Goal: Task Accomplishment & Management: Manage account settings

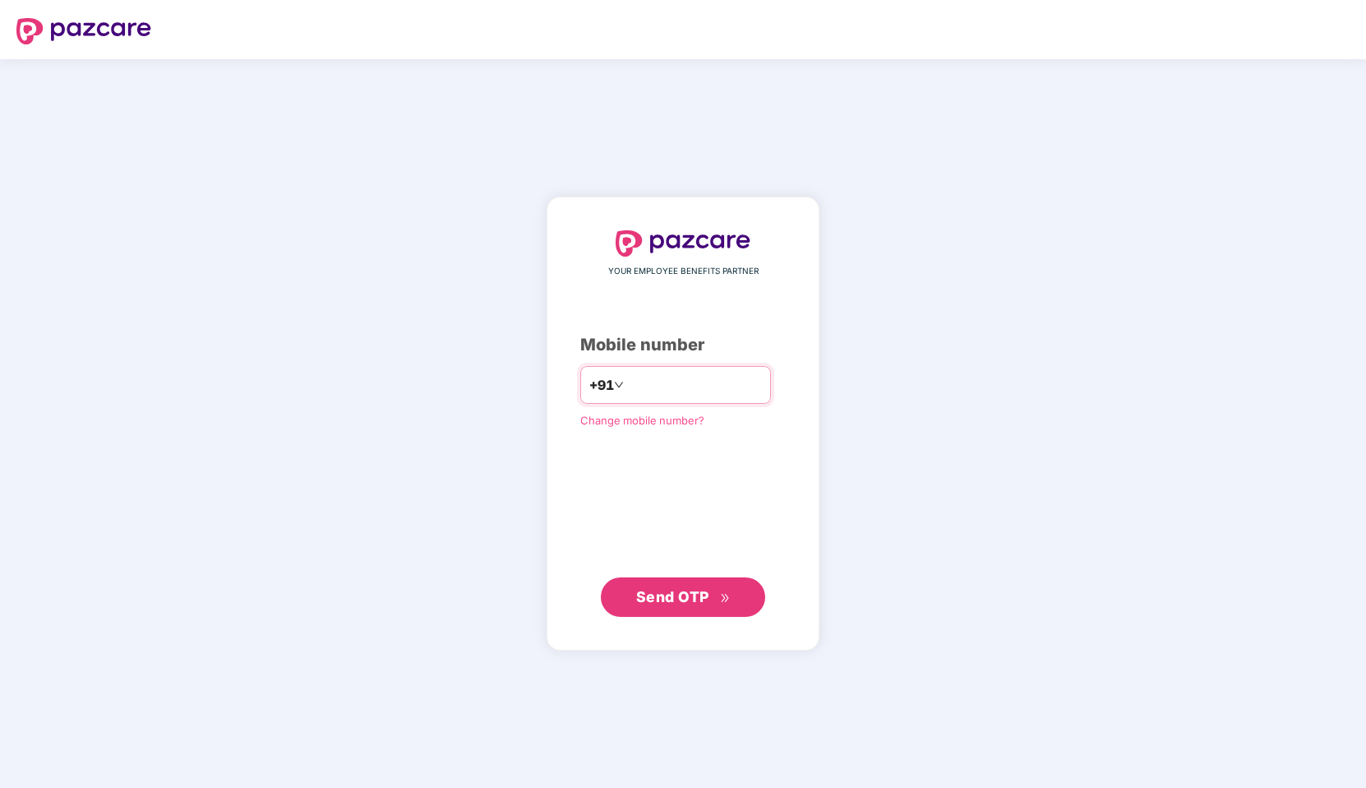
type input "**********"
click at [693, 578] on button "Send OTP" at bounding box center [683, 596] width 164 height 39
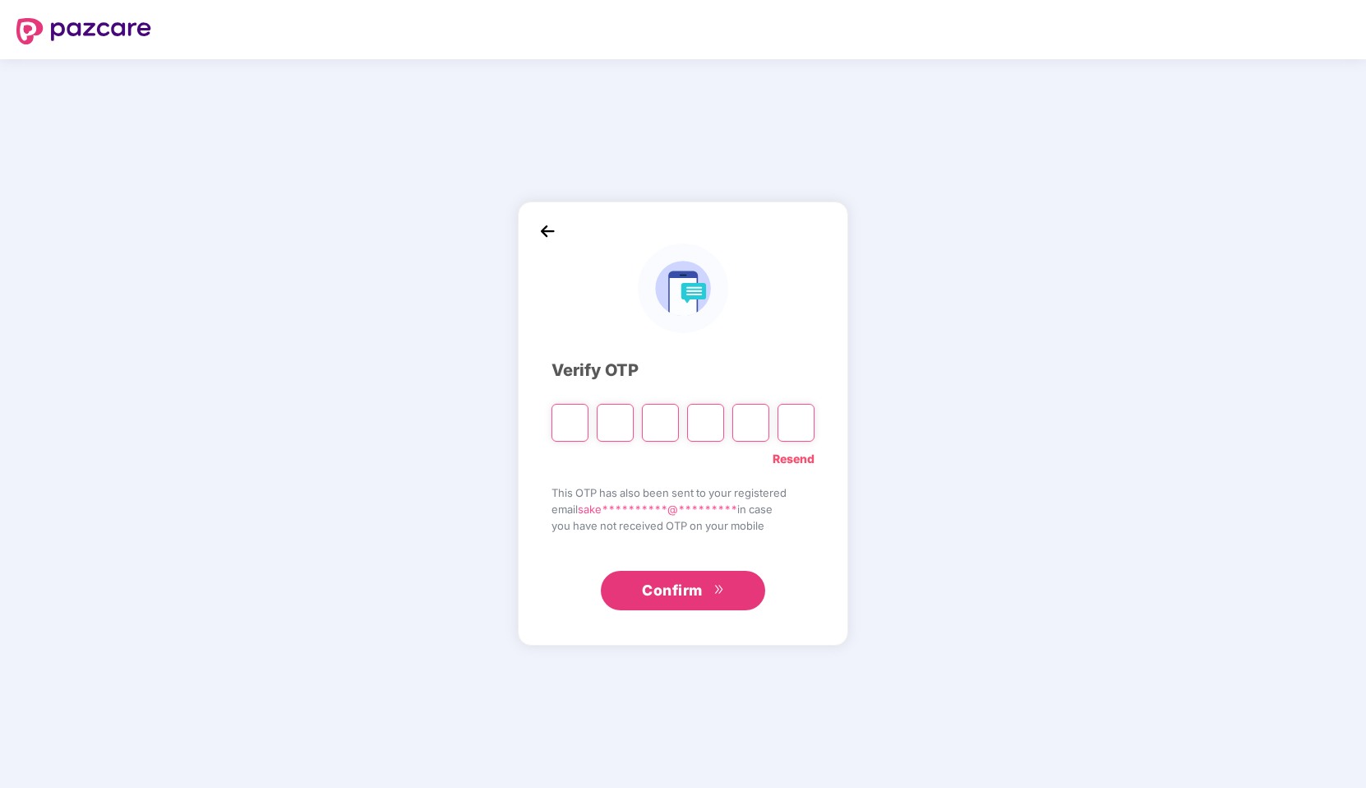
type input "*"
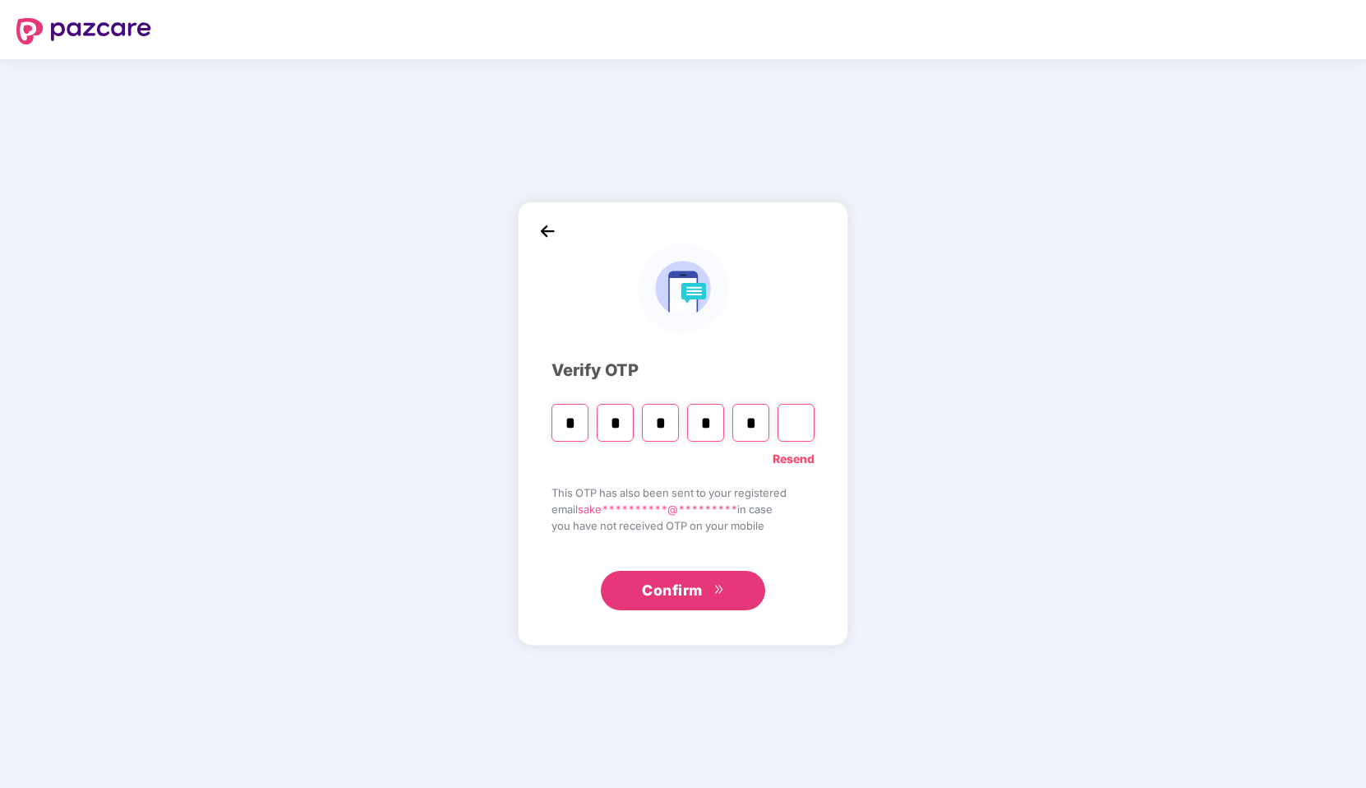
type input "*"
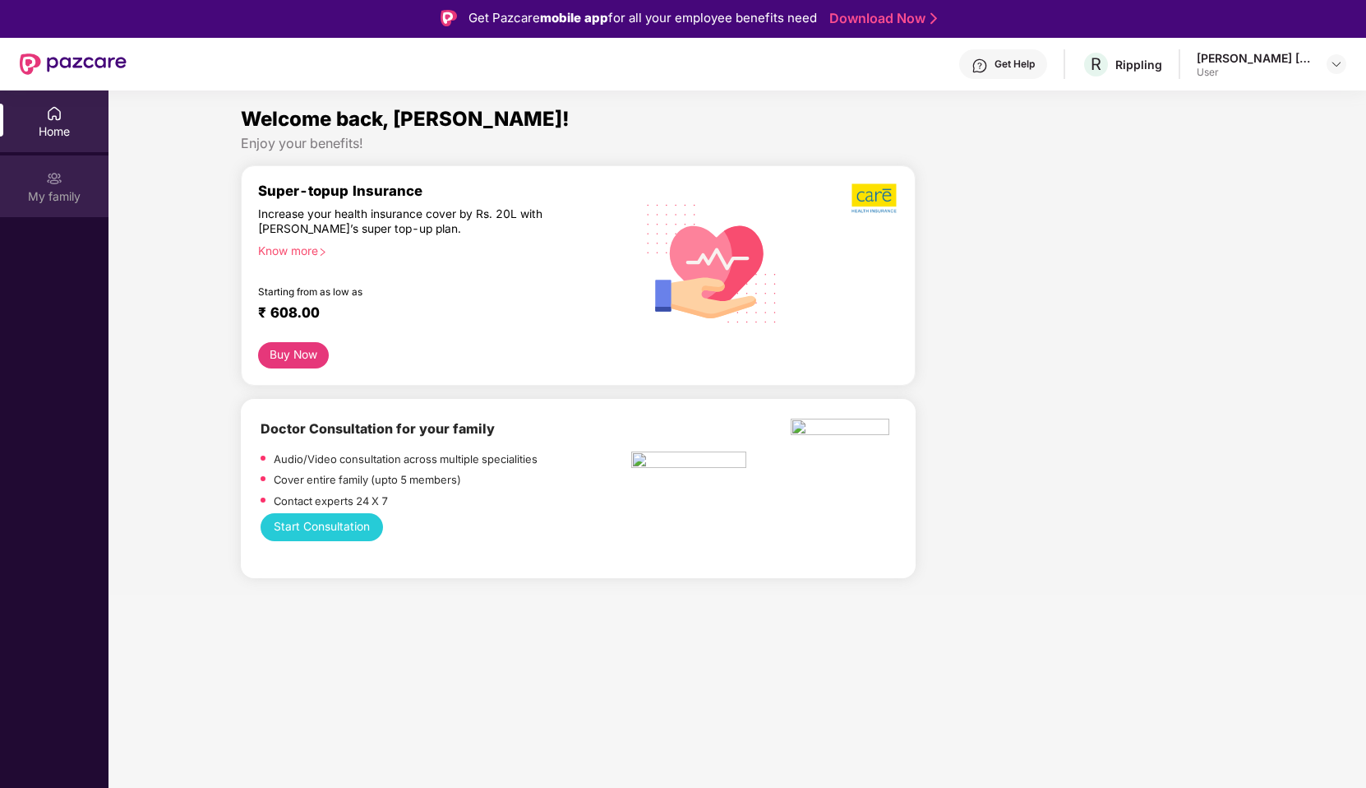
click at [41, 169] on div "My family" at bounding box center [54, 186] width 109 height 62
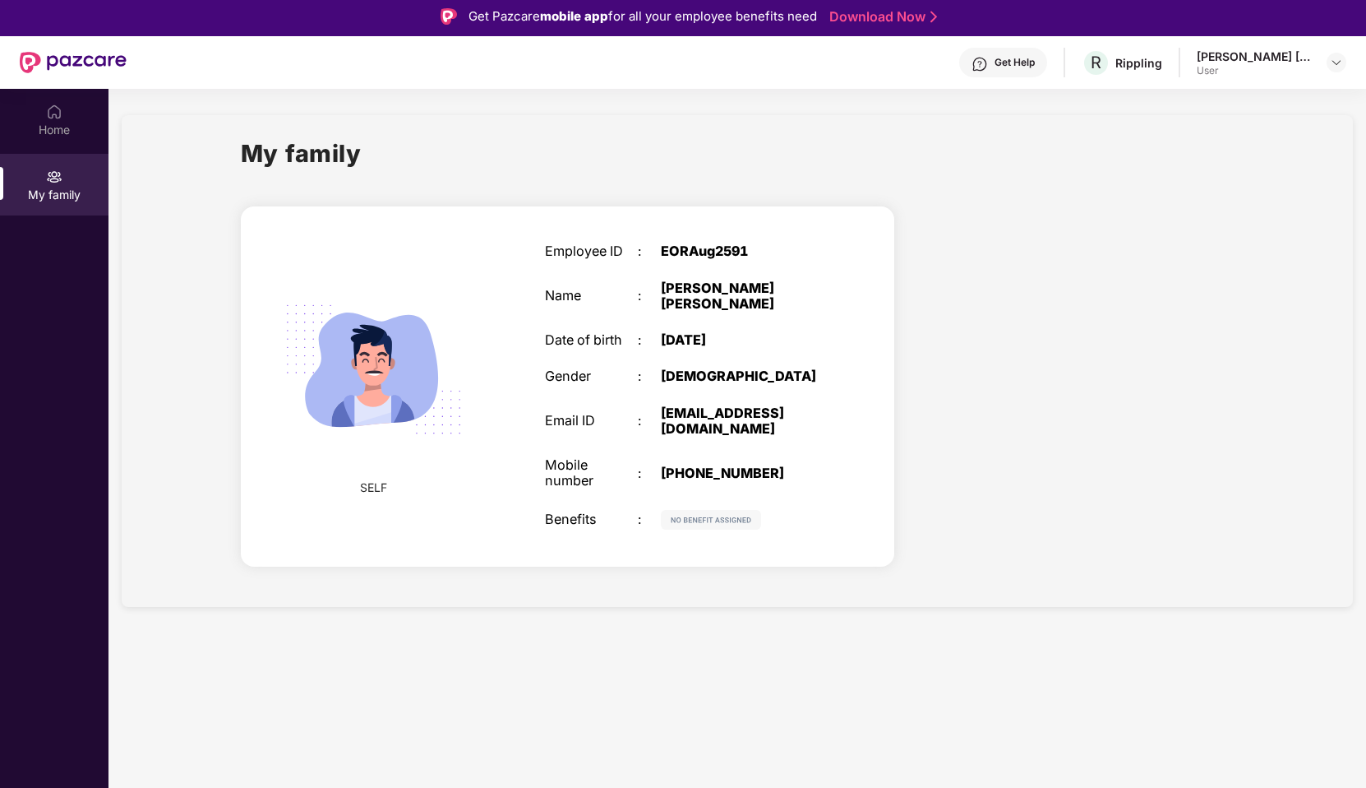
click at [718, 523] on img at bounding box center [711, 520] width 100 height 20
click at [1230, 74] on div "User" at bounding box center [1254, 70] width 115 height 13
click at [1242, 63] on div "[PERSON_NAME] [PERSON_NAME]" at bounding box center [1254, 57] width 115 height 16
click at [60, 124] on div "Home" at bounding box center [54, 130] width 109 height 16
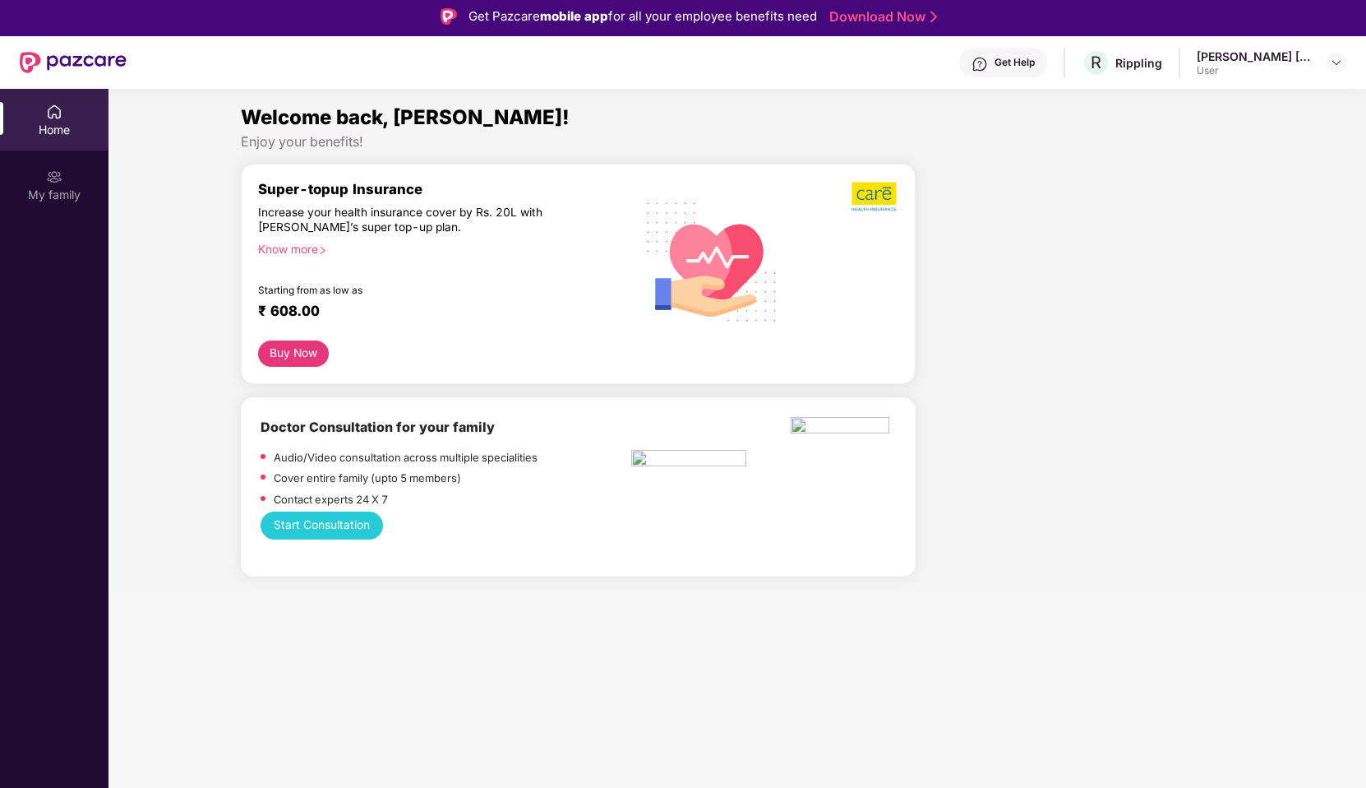
click at [1347, 50] on header "Get Help R Rippling [PERSON_NAME] [PERSON_NAME] User" at bounding box center [683, 62] width 1366 height 53
click at [1344, 56] on div at bounding box center [1337, 63] width 20 height 20
click at [977, 66] on img at bounding box center [980, 64] width 16 height 16
click at [729, 55] on div "Get Help R Rippling [PERSON_NAME] [PERSON_NAME] User" at bounding box center [737, 62] width 1220 height 53
